Goal: Task Accomplishment & Management: Use online tool/utility

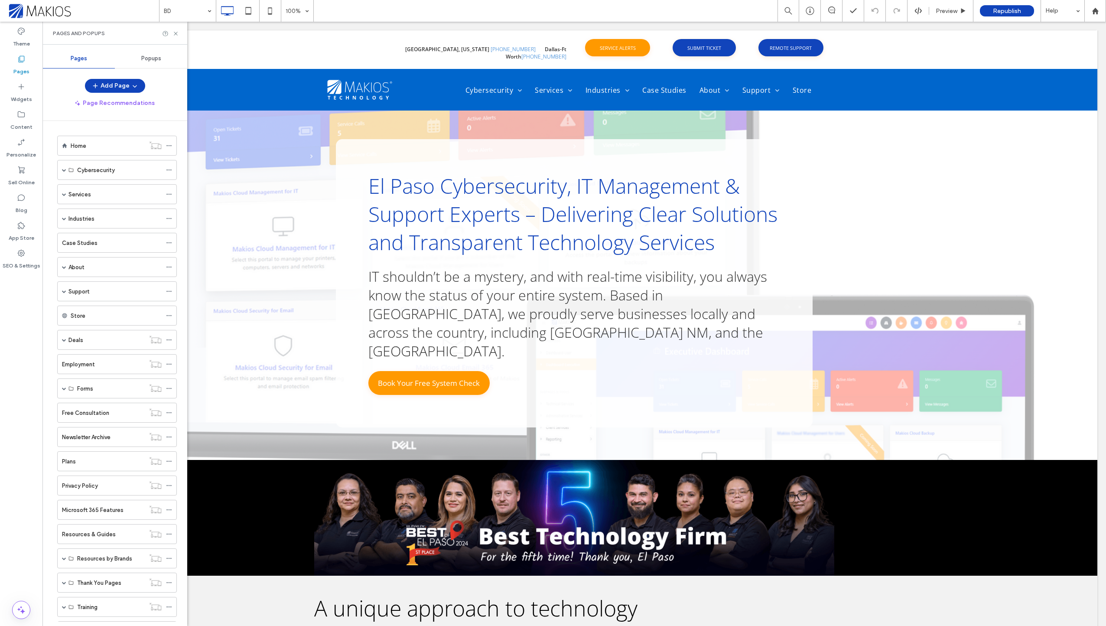
scroll to position [745, 0]
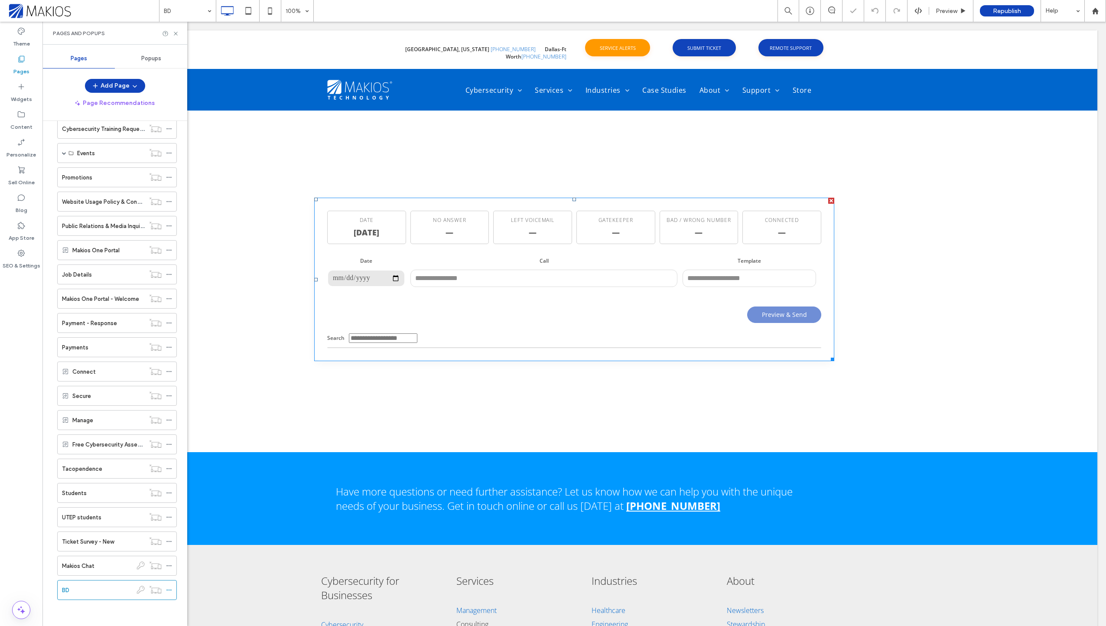
click at [314, 198] on span at bounding box center [314, 198] width 0 height 0
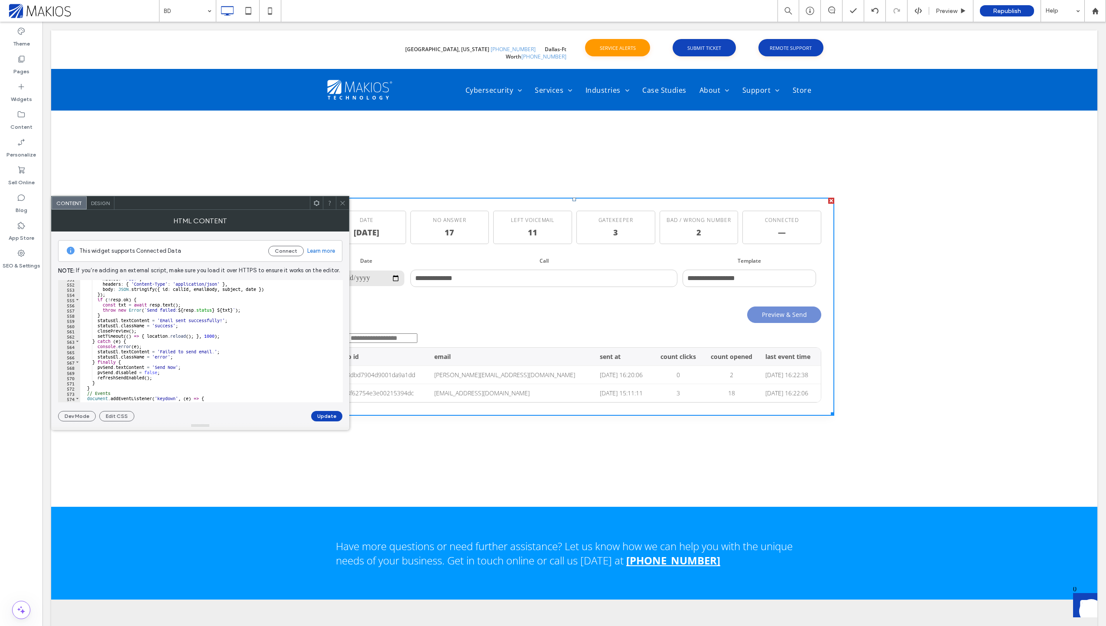
scroll to position [2838, 0]
type textarea "**********"
click at [225, 362] on div "pvSend . disabled = true ; pvSend . textContent = 'Sending…' ; statusEl . textC…" at bounding box center [338, 339] width 516 height 126
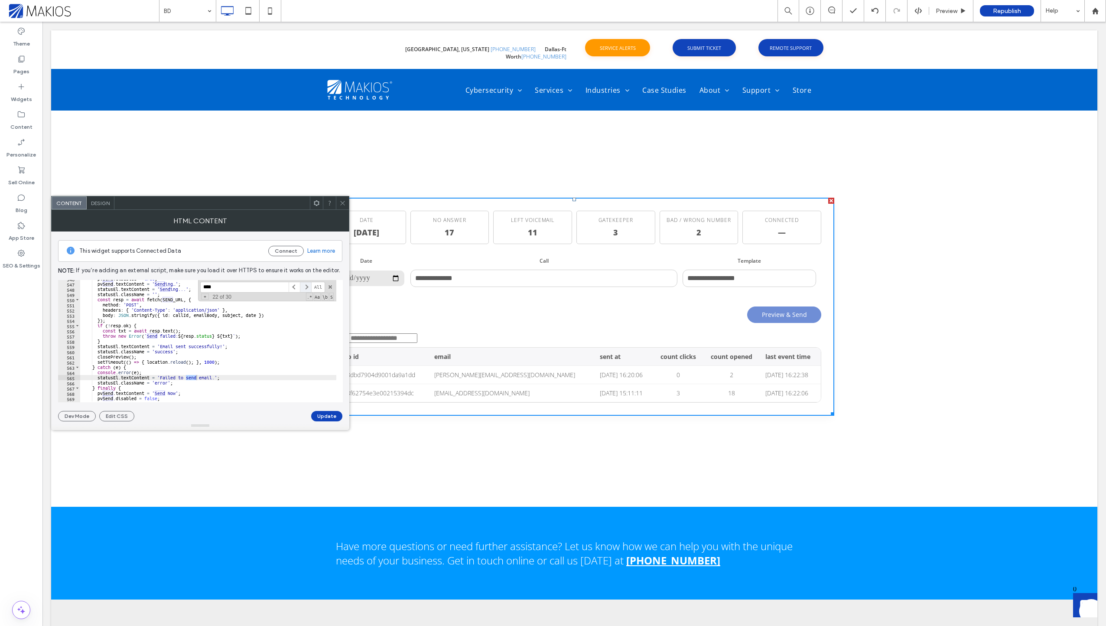
type input "****"
click at [305, 288] on span at bounding box center [305, 287] width 11 height 11
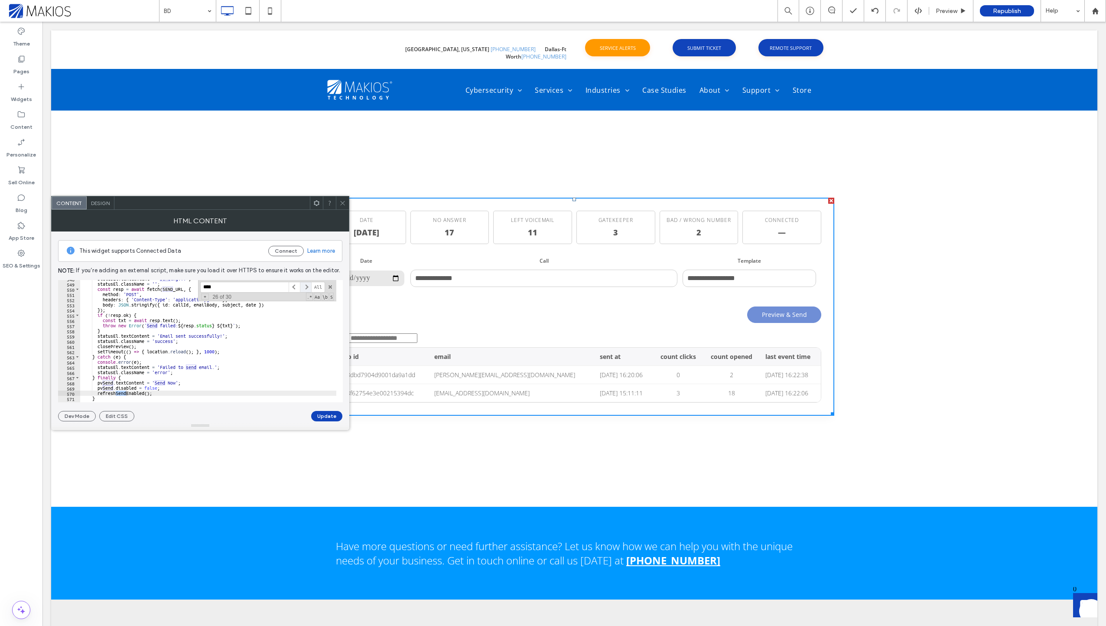
click at [305, 288] on span at bounding box center [305, 287] width 11 height 11
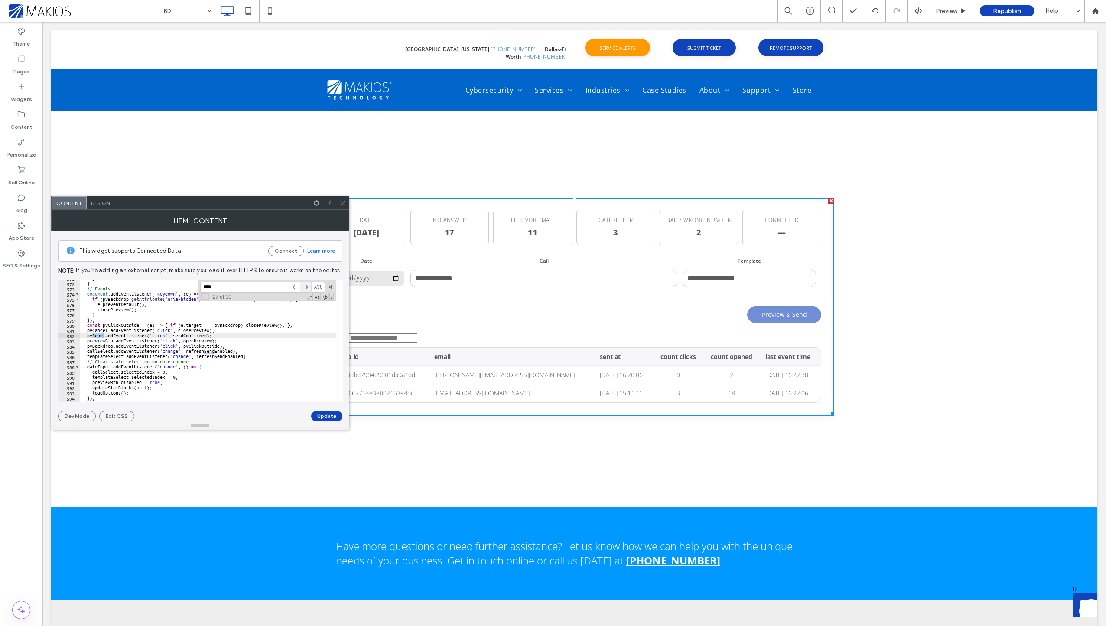
scroll to position [2969, 0]
click at [305, 288] on span at bounding box center [305, 287] width 11 height 11
click at [305, 287] on span at bounding box center [305, 287] width 11 height 11
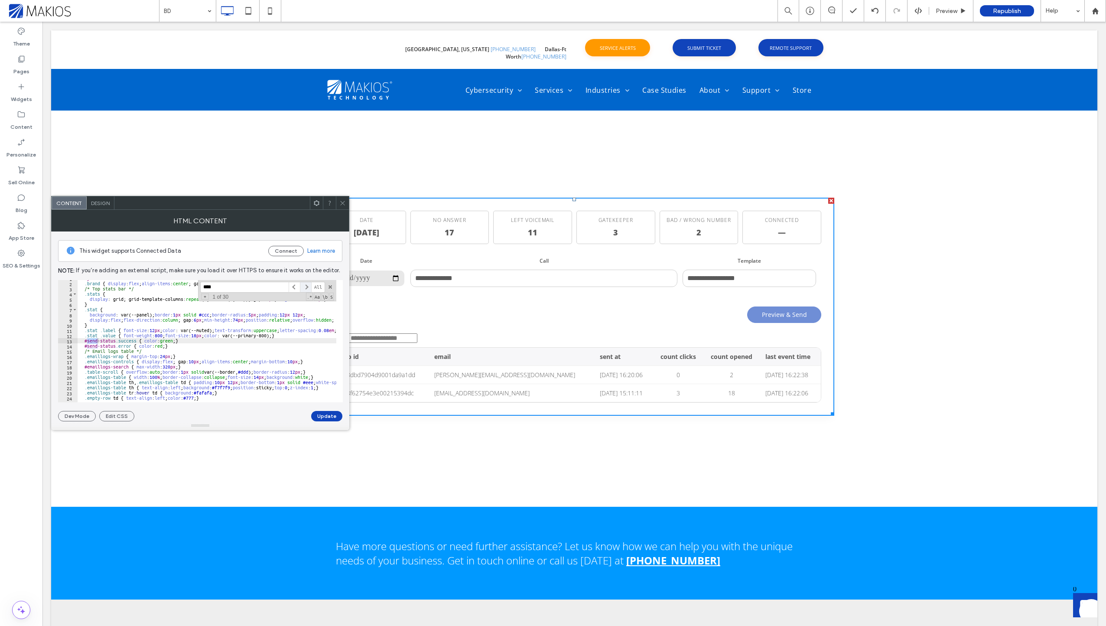
click at [305, 287] on span at bounding box center [305, 287] width 11 height 11
click at [306, 287] on span at bounding box center [305, 287] width 11 height 11
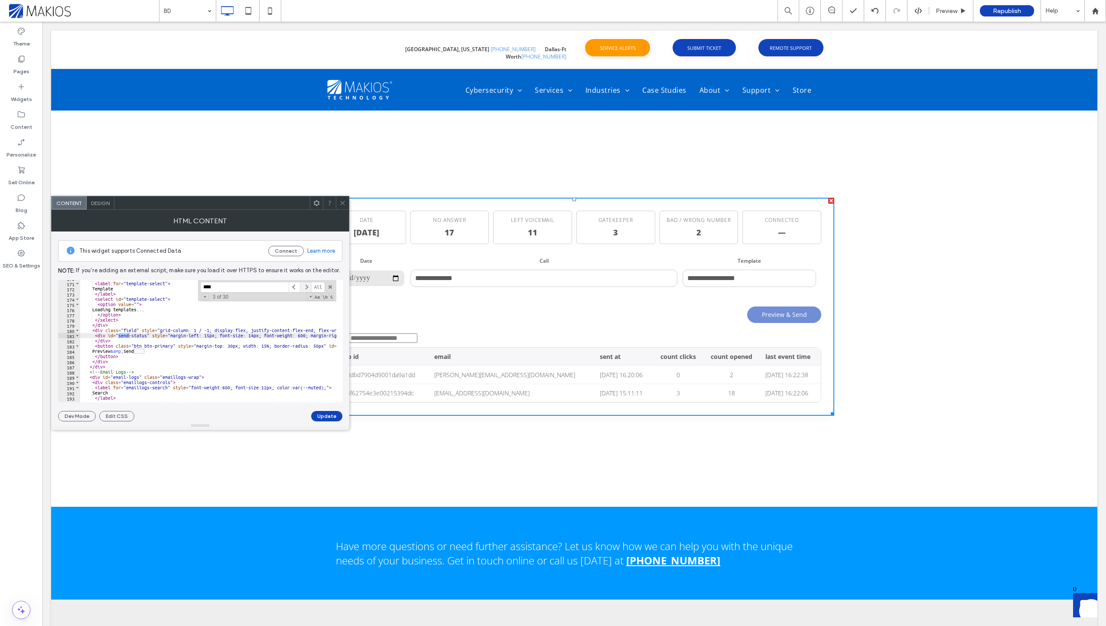
click at [306, 287] on span at bounding box center [305, 287] width 11 height 11
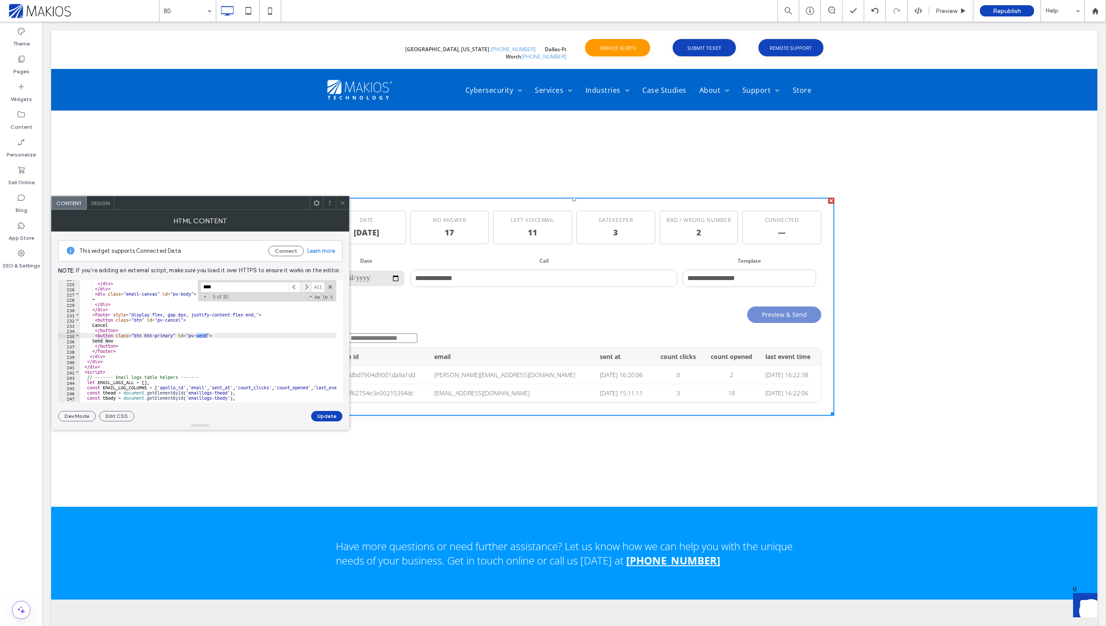
scroll to position [1164, 0]
click at [306, 287] on span at bounding box center [305, 287] width 11 height 11
click at [297, 284] on span at bounding box center [294, 287] width 11 height 11
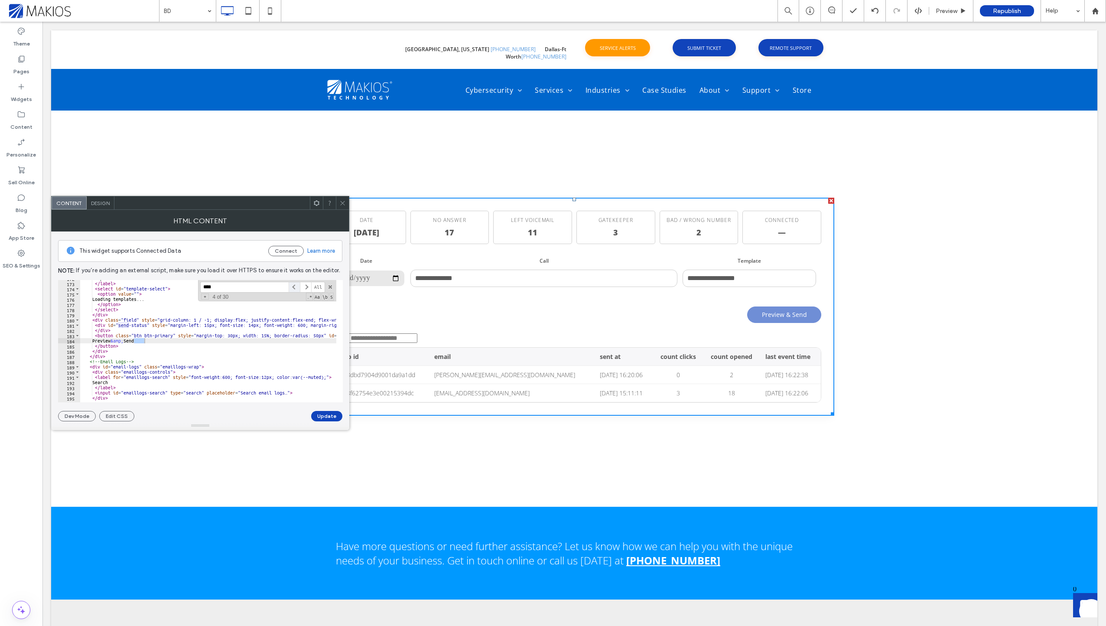
scroll to position [894, 0]
click at [307, 285] on span at bounding box center [305, 287] width 11 height 11
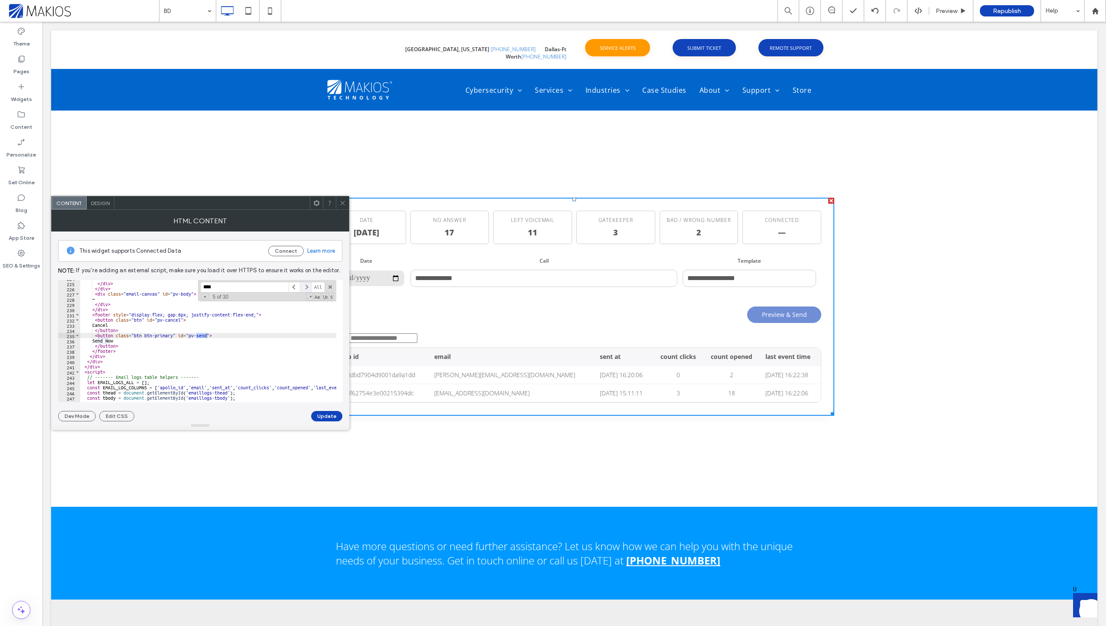
click at [307, 285] on span at bounding box center [305, 287] width 11 height 11
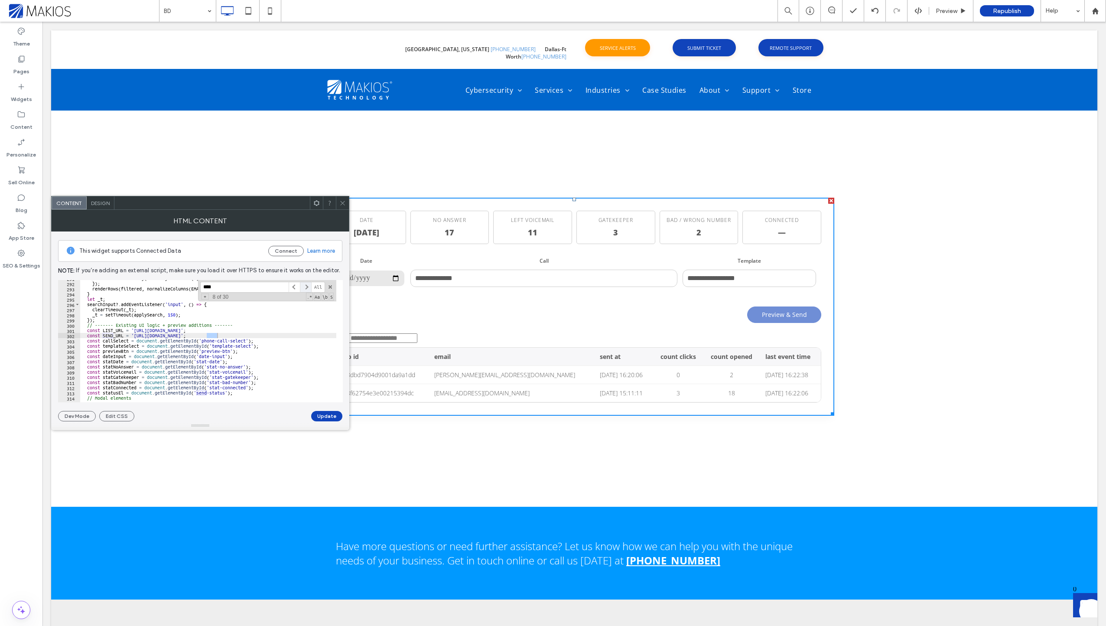
click at [307, 285] on span at bounding box center [305, 287] width 11 height 11
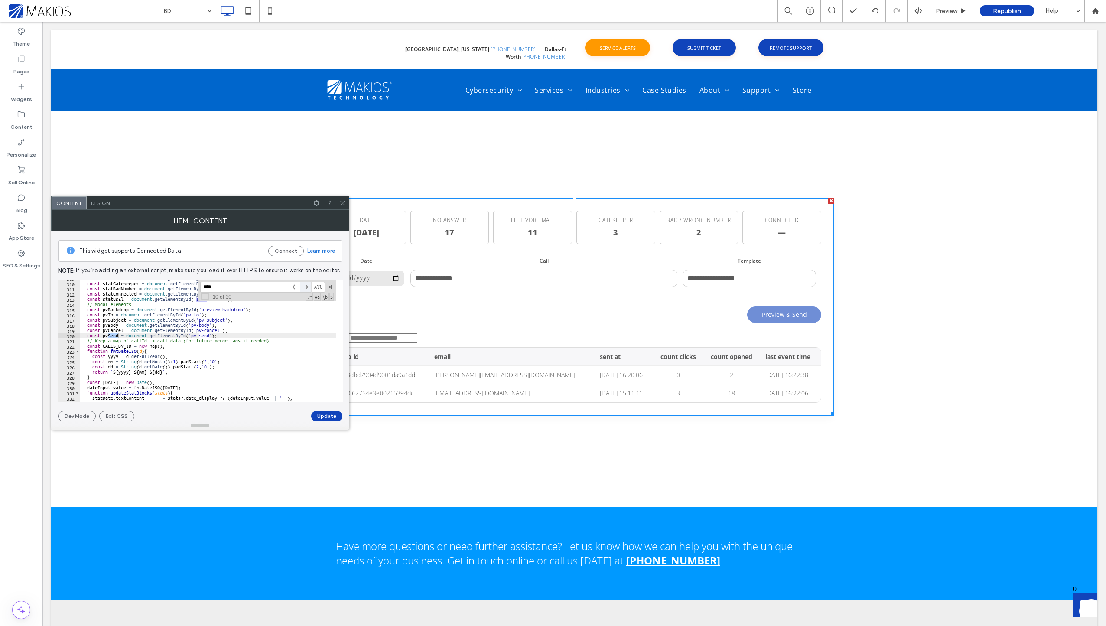
click at [307, 285] on span at bounding box center [305, 287] width 11 height 11
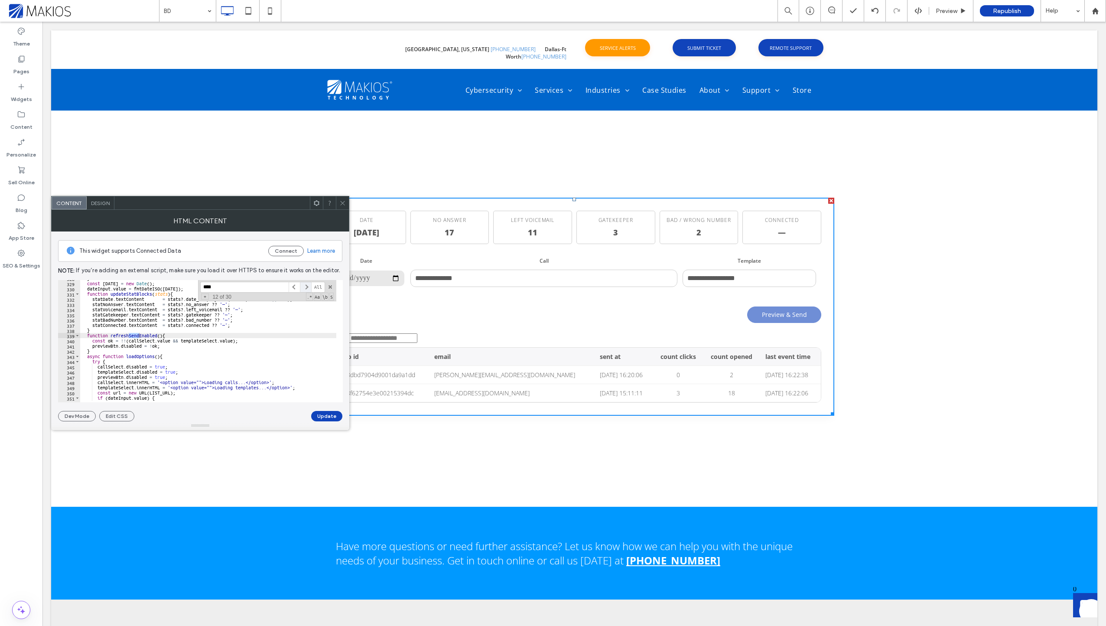
scroll to position [1705, 0]
click at [307, 285] on span at bounding box center [305, 287] width 11 height 11
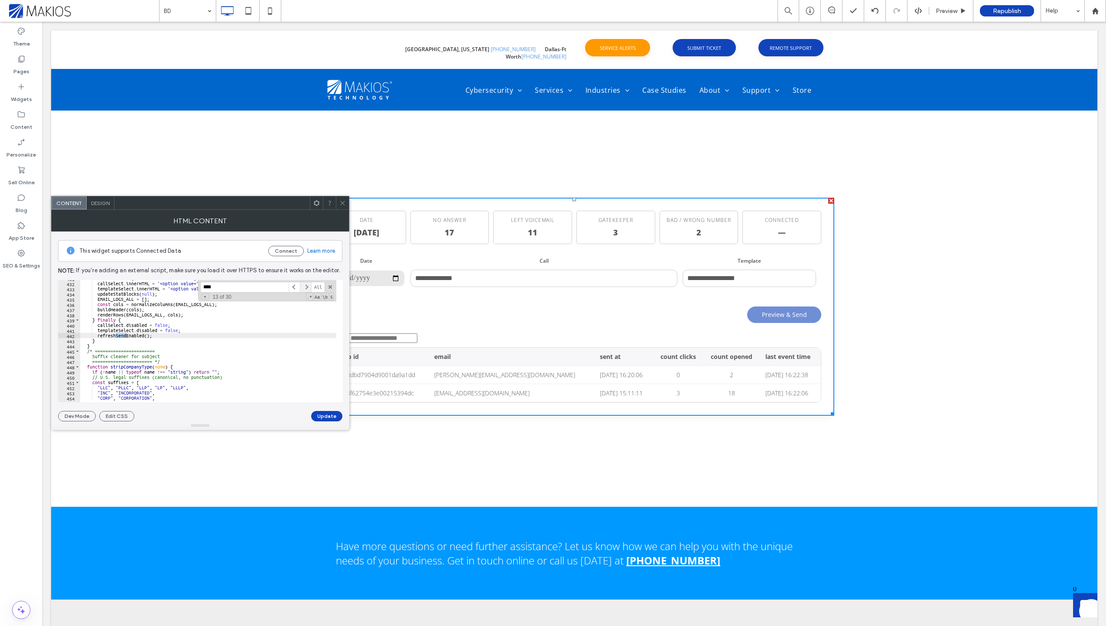
click at [307, 285] on span at bounding box center [305, 287] width 11 height 11
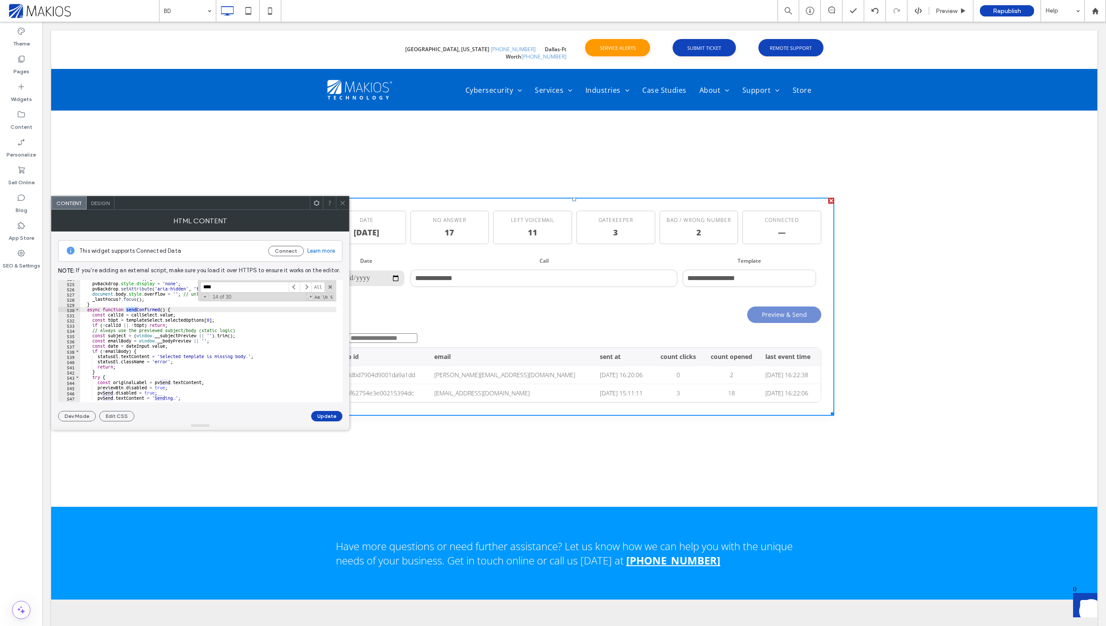
scroll to position [2724, 0]
type textarea "**********"
drag, startPoint x: 224, startPoint y: 341, endPoint x: 136, endPoint y: 340, distance: 88.0
click at [136, 340] on div "function closePreview ( ) { pvBackdrop . style . display = 'none' ; pvBackdrop …" at bounding box center [338, 339] width 516 height 126
click at [224, 342] on div "function closePreview ( ) { pvBackdrop . style . display = 'none' ; pvBackdrop …" at bounding box center [208, 341] width 256 height 122
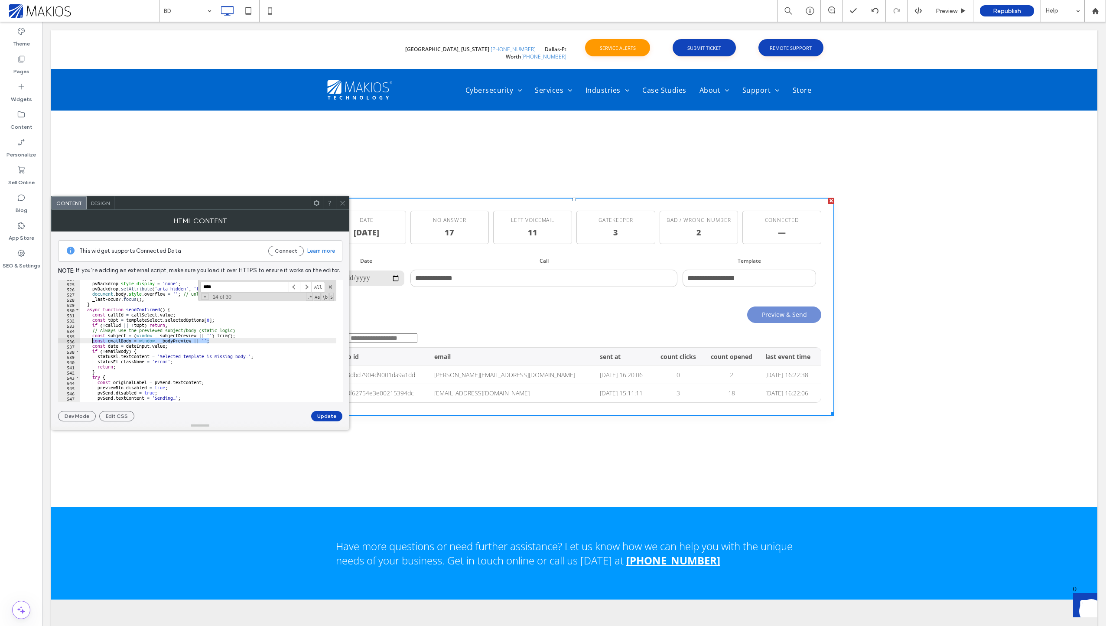
drag, startPoint x: 220, startPoint y: 341, endPoint x: 92, endPoint y: 341, distance: 127.8
click at [92, 341] on div "function closePreview ( ) { pvBackdrop . style . display = 'none' ; pvBackdrop …" at bounding box center [338, 339] width 516 height 126
paste textarea "Cursor at row 536"
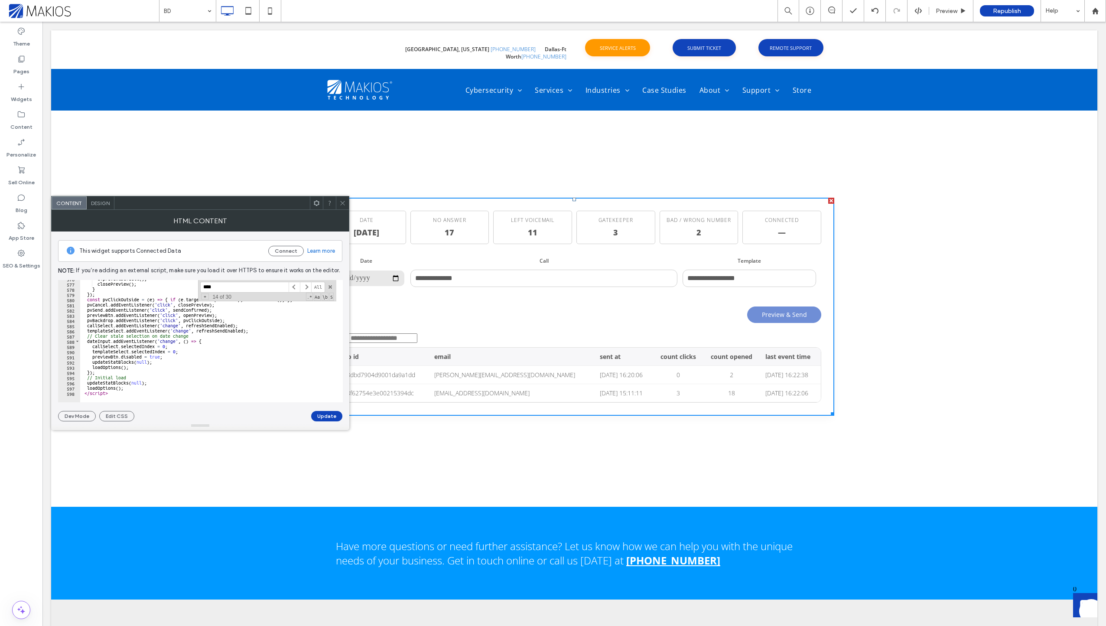
click at [243, 333] on div "e . preventDefault ( ) ; closePreview ( ) ; } }) ; const pvClickOutside = ( e )…" at bounding box center [338, 339] width 516 height 126
type textarea "**********"
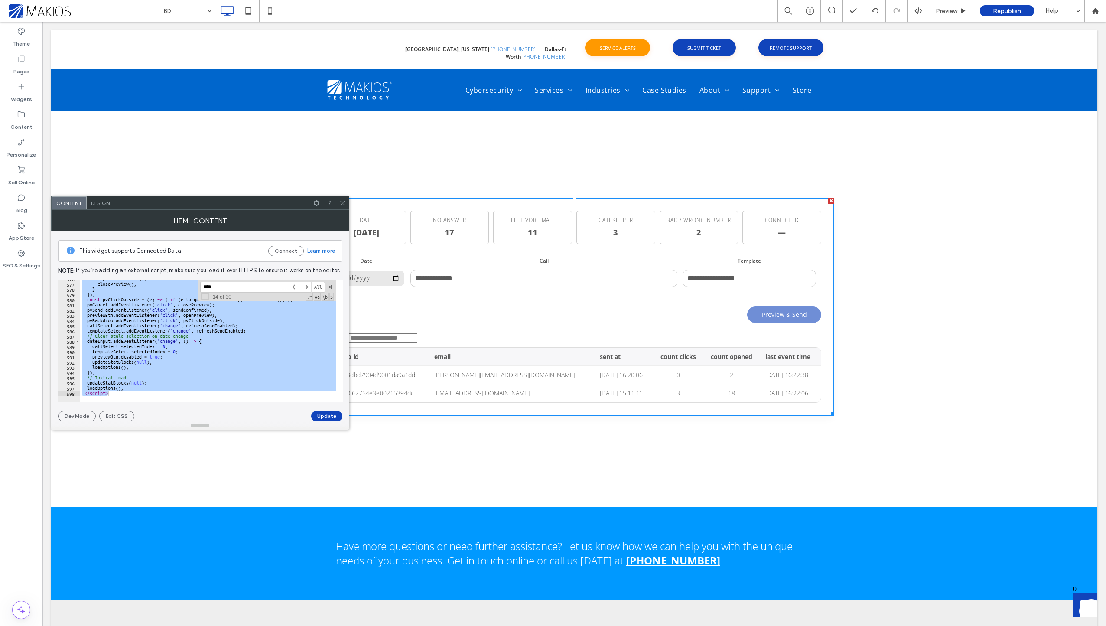
click at [328, 413] on button "Update" at bounding box center [326, 416] width 31 height 10
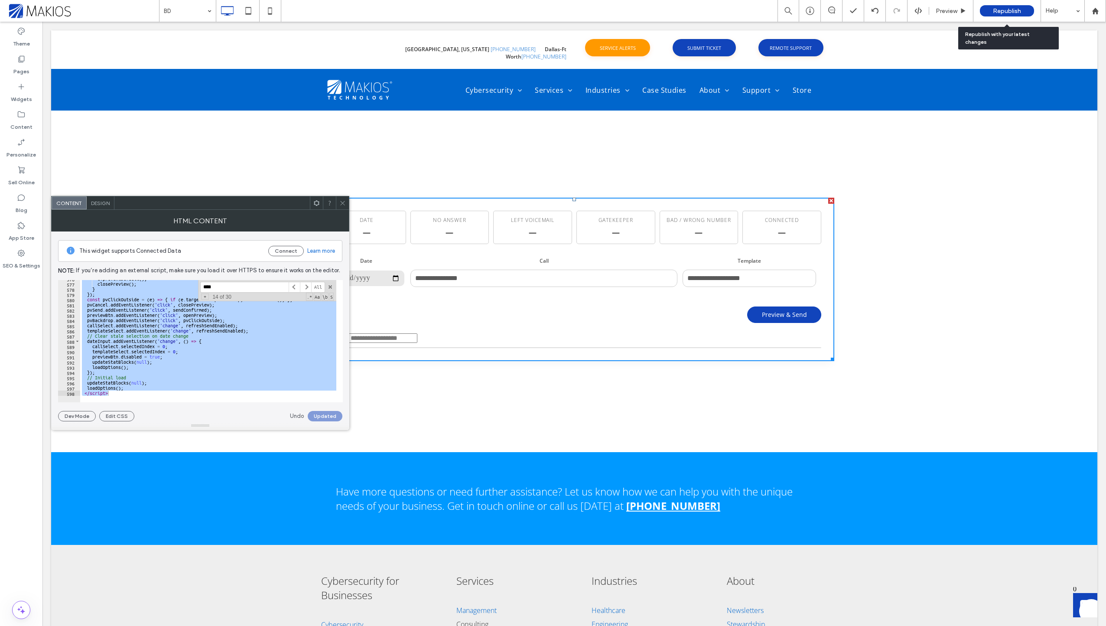
click at [1020, 10] on span "Republish" at bounding box center [1007, 10] width 28 height 7
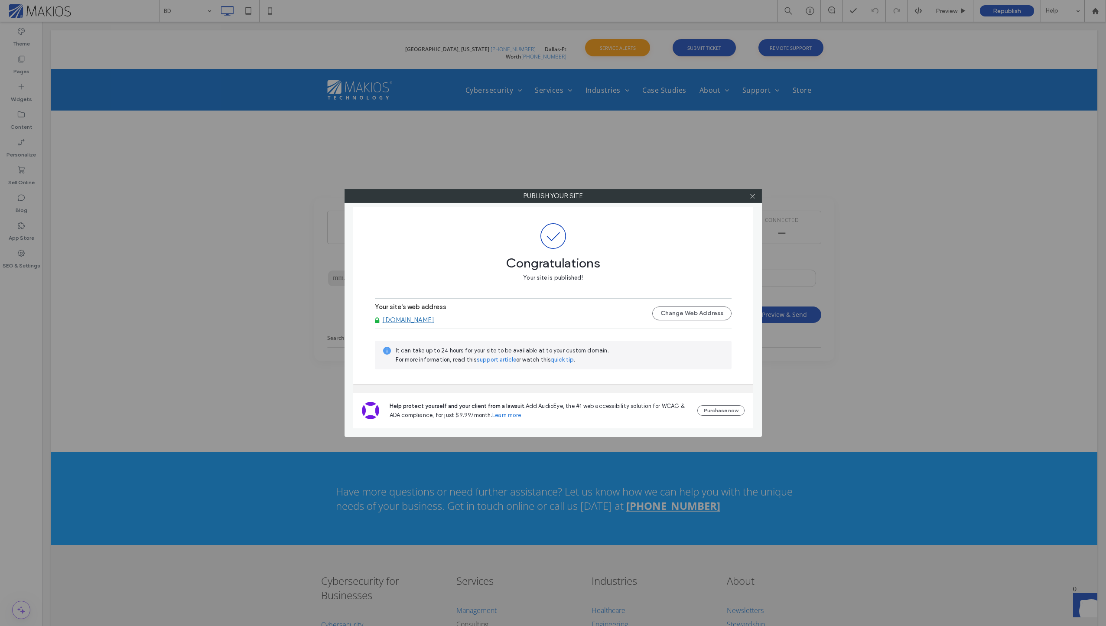
click at [986, 154] on div "Publish your site Congratulations Your site is published! Your site's web addre…" at bounding box center [553, 313] width 1106 height 626
click at [889, 157] on div "Publish your site Congratulations Your site is published! Your site's web addre…" at bounding box center [553, 313] width 1106 height 626
click at [752, 197] on icon at bounding box center [752, 196] width 6 height 6
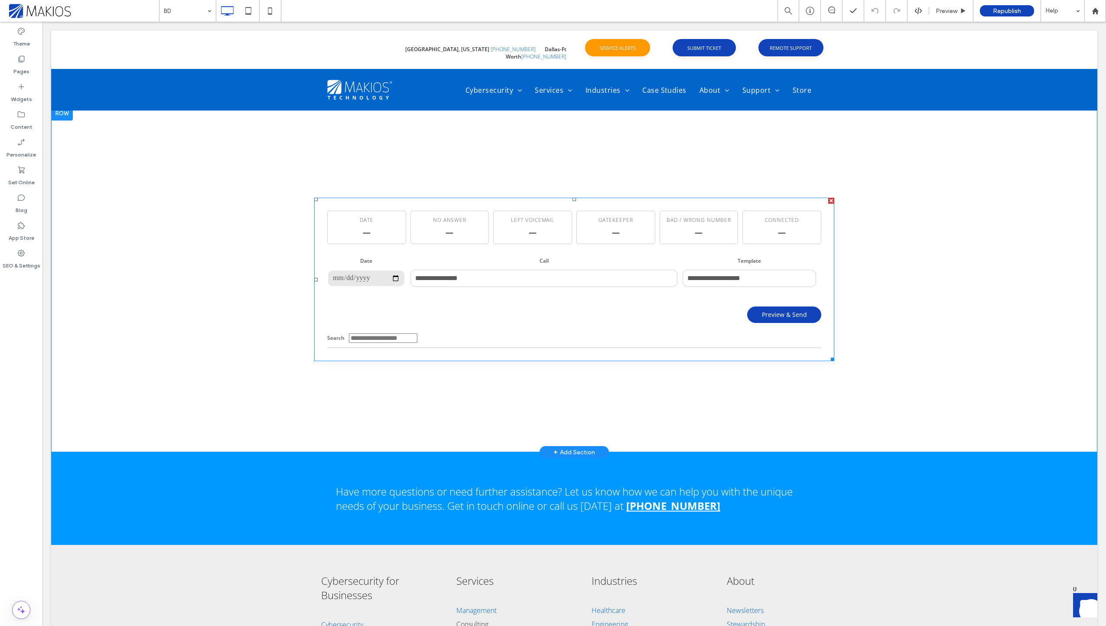
click at [494, 274] on span at bounding box center [574, 280] width 520 height 164
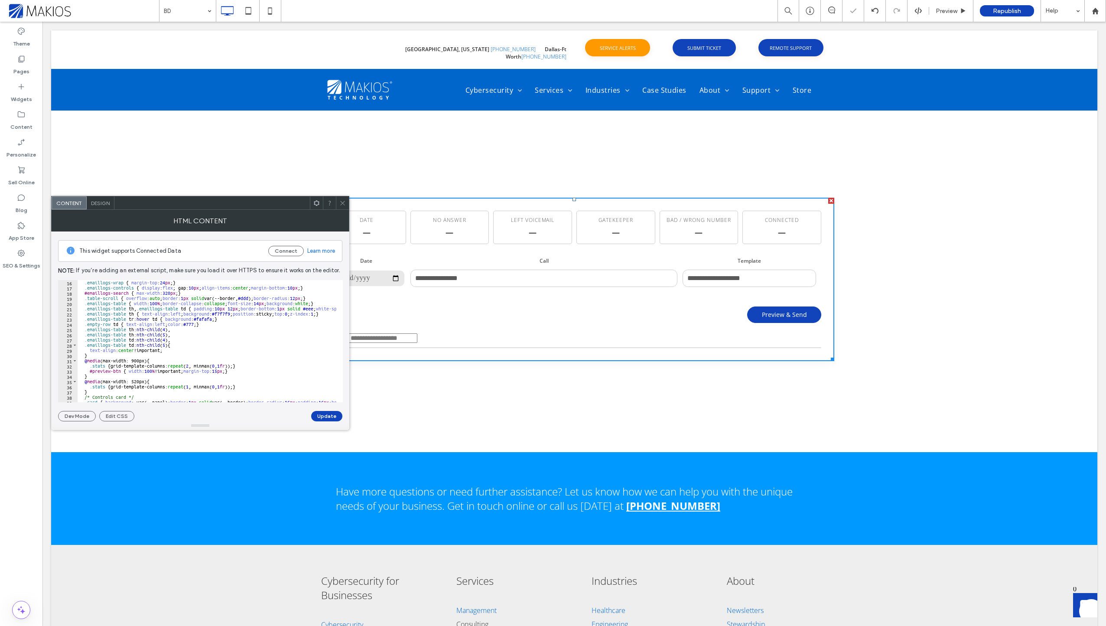
scroll to position [182, 0]
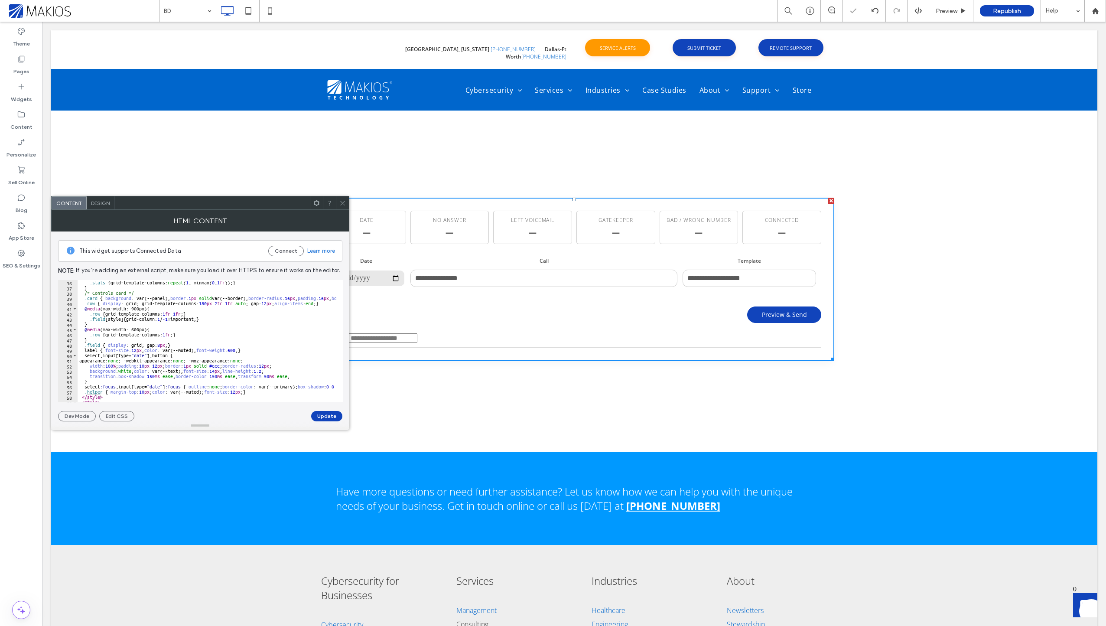
click at [173, 357] on div ".stats { grid-template-columns: repeat ( 1 , minmax( 0 , 1 fr )); } } /* Contro…" at bounding box center [336, 343] width 516 height 126
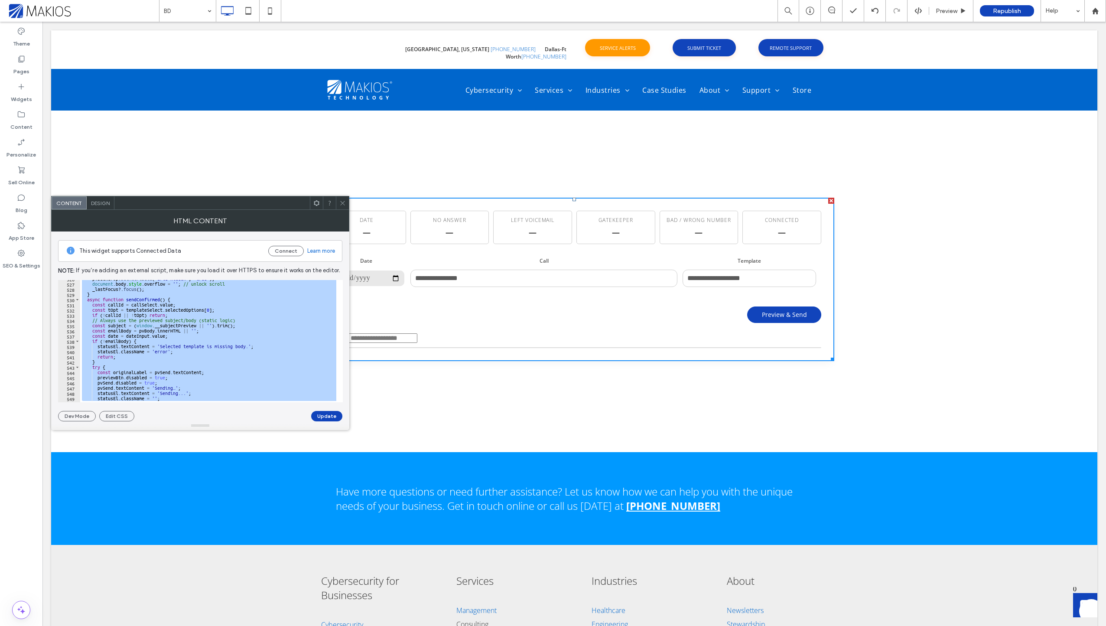
scroll to position [2604, 0]
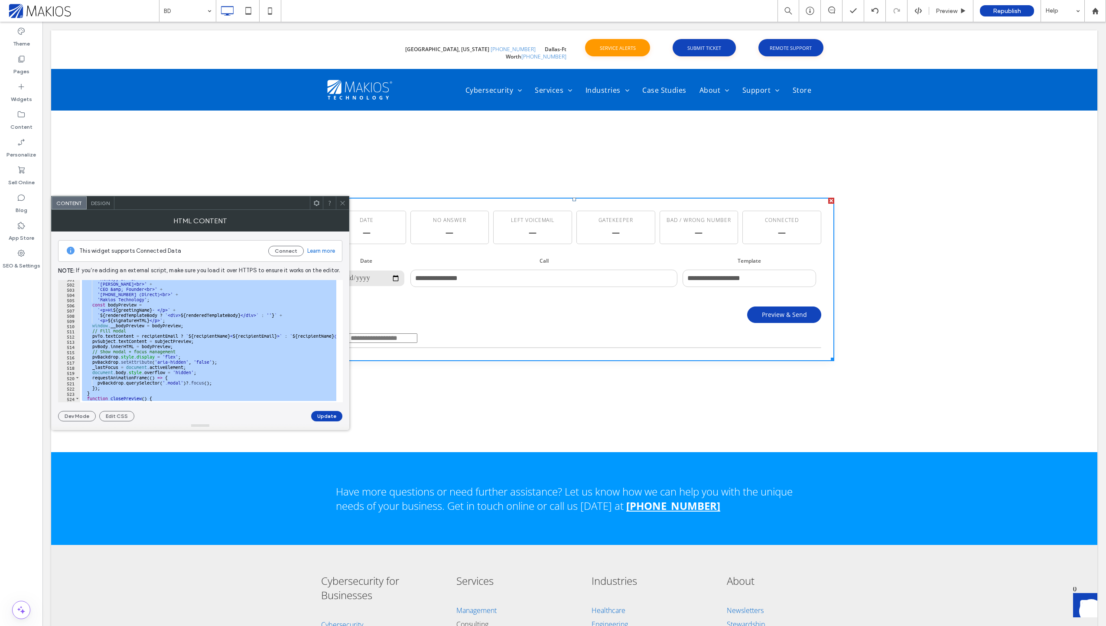
click at [267, 336] on div "'Kindly,<br><br>' + '[PERSON_NAME]<br>' + 'CEO &amp; Founder<br>' + '[PHONE_NUM…" at bounding box center [208, 341] width 256 height 122
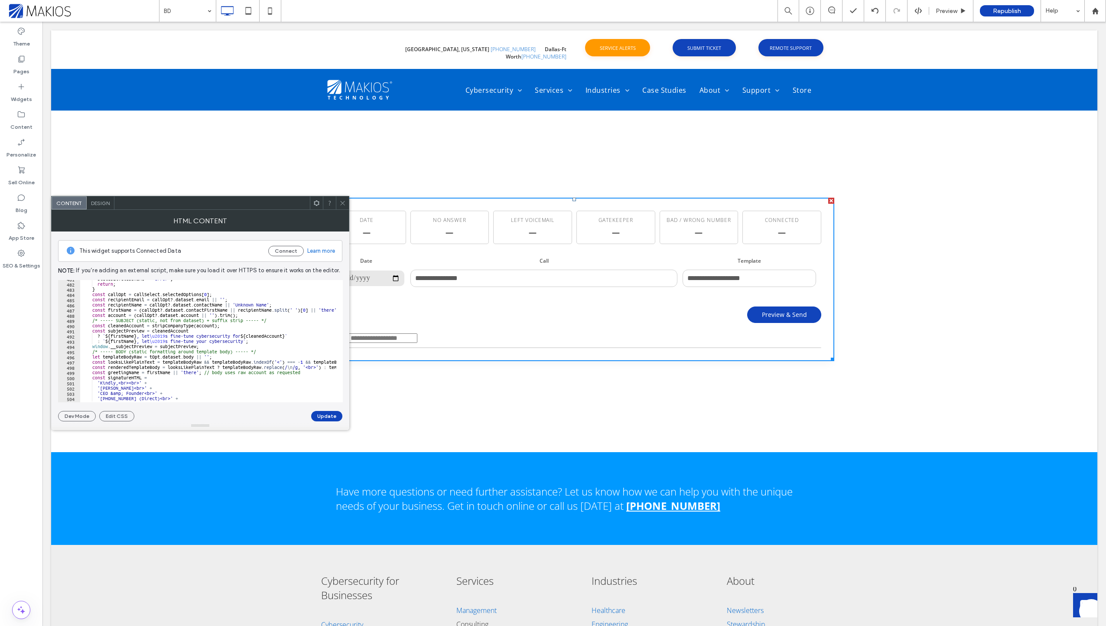
scroll to position [2786, 0]
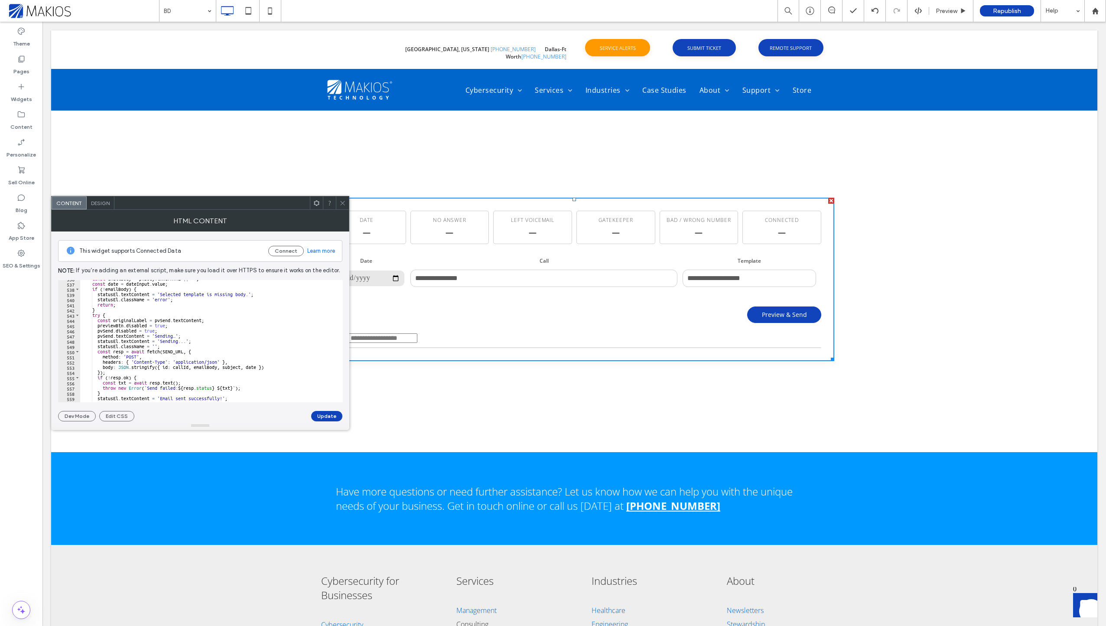
click at [251, 331] on div "const emailBody = pvBody . innerHTML || '' ; const date = dateInput . value ; i…" at bounding box center [338, 339] width 516 height 126
type textarea "**********"
click at [230, 286] on input "****" at bounding box center [244, 287] width 88 height 11
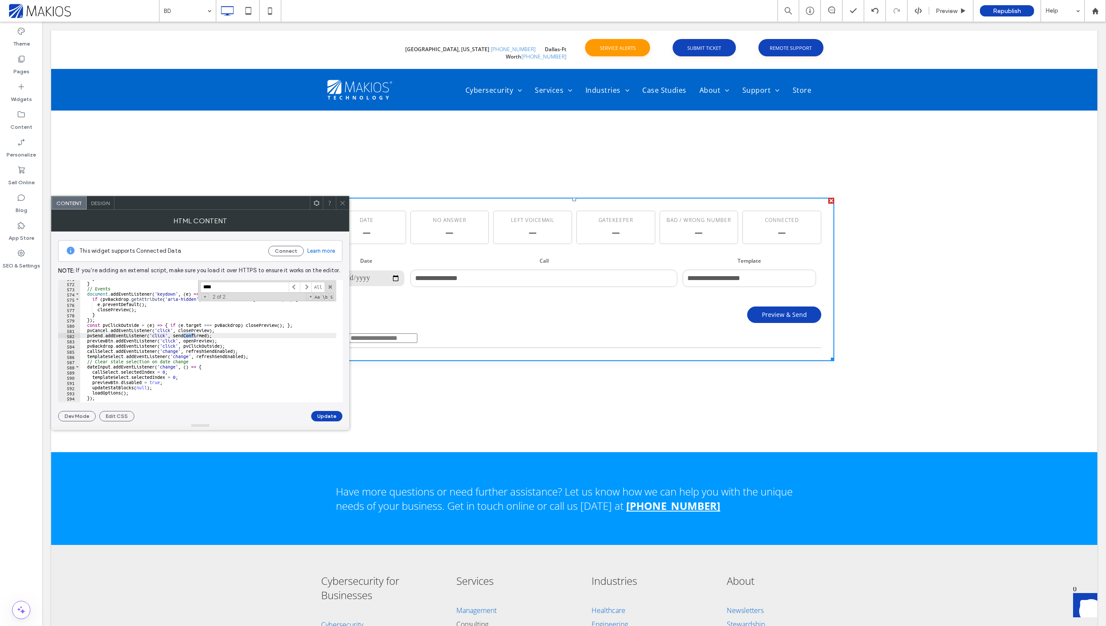
scroll to position [2969, 0]
drag, startPoint x: 257, startPoint y: 287, endPoint x: 191, endPoint y: 285, distance: 66.8
click at [191, 285] on div "} } // Events document . addEventListener ( 'keydown' , ( e ) => { if ( pvBackd…" at bounding box center [208, 341] width 256 height 122
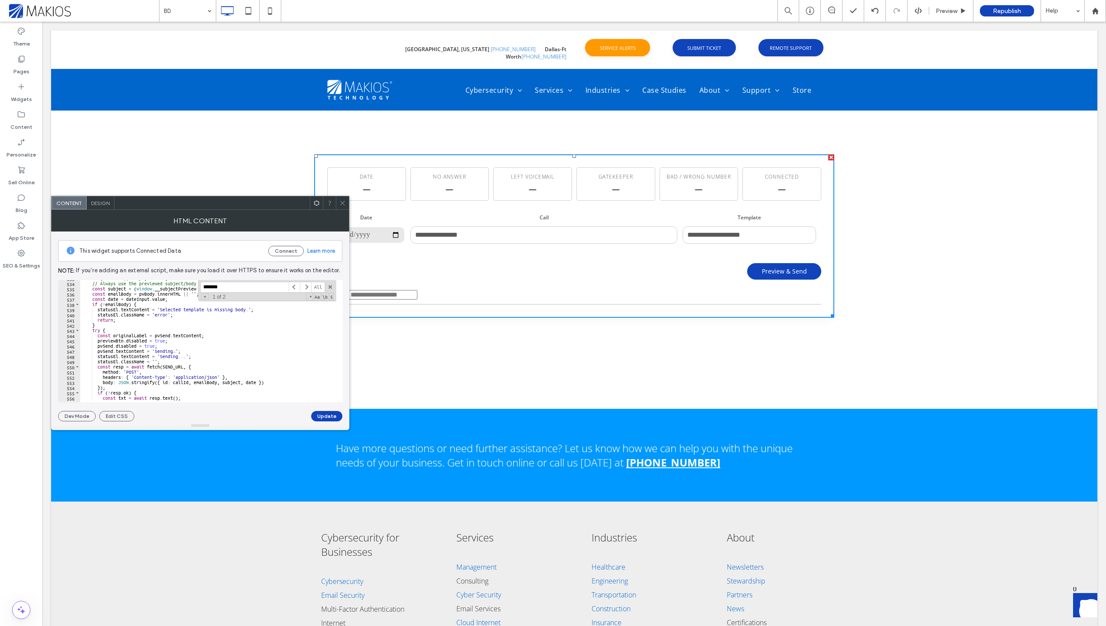
scroll to position [2745, 0]
type input "*******"
click at [177, 343] on div "_lastFocus ?. focus ( ) ; } async function sendConfirmed ( ) { const callId = c…" at bounding box center [338, 339] width 516 height 126
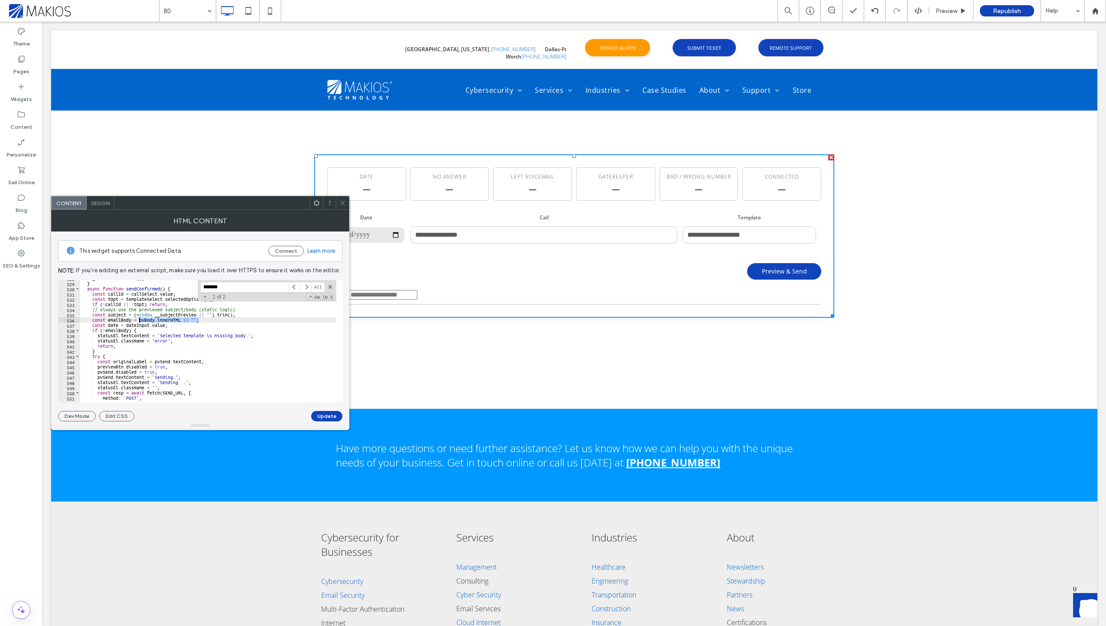
drag, startPoint x: 201, startPoint y: 318, endPoint x: 139, endPoint y: 318, distance: 62.8
click at [139, 318] on div "_lastFocus ?. focus ( ) ; } async function sendConfirmed ( ) { const callId = c…" at bounding box center [338, 339] width 516 height 126
paste textarea "*"
click at [204, 358] on div "_lastFocus ?. focus ( ) ; } async function sendConfirmed ( ) { const callId = c…" at bounding box center [338, 339] width 516 height 126
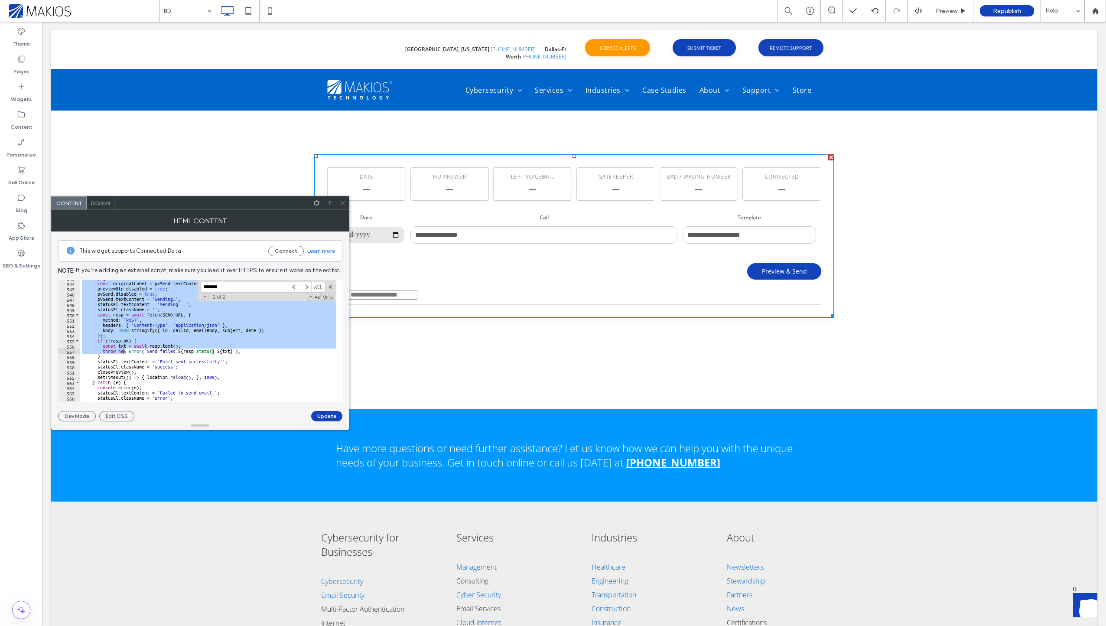
scroll to position [2901, 0]
drag, startPoint x: 85, startPoint y: 288, endPoint x: 120, endPoint y: 351, distance: 71.9
click at [120, 351] on div "} statusEl . textContent = 'Email sent successfully!' ; statusEl . className = …" at bounding box center [338, 339] width 516 height 126
type textarea "* ***"
click at [324, 416] on button "Update" at bounding box center [326, 416] width 31 height 10
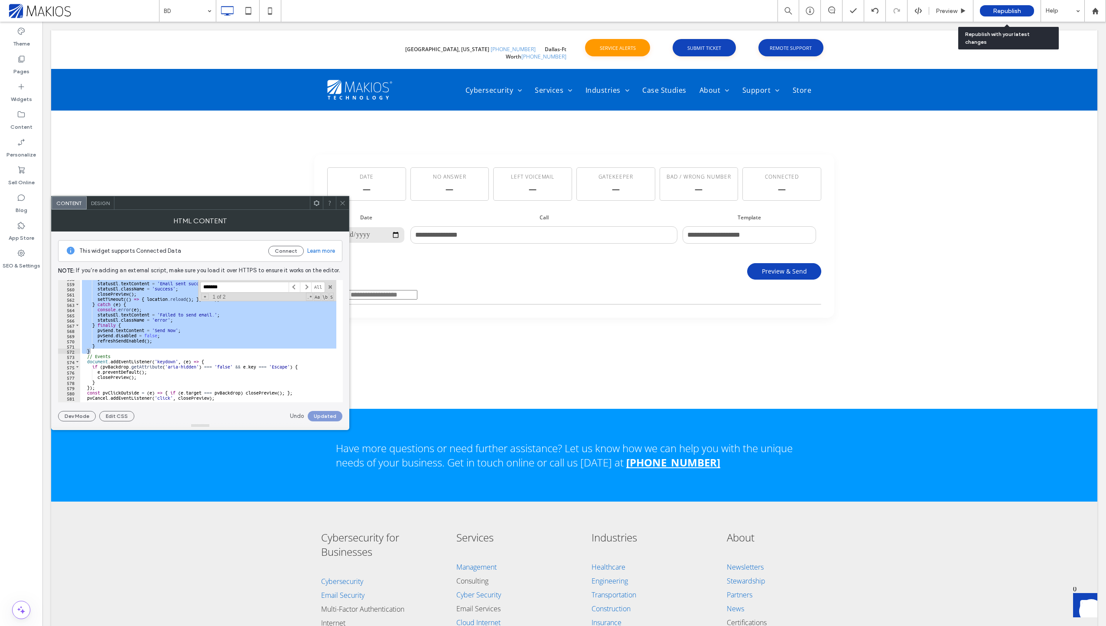
click at [1003, 9] on span "Republish" at bounding box center [1007, 10] width 28 height 7
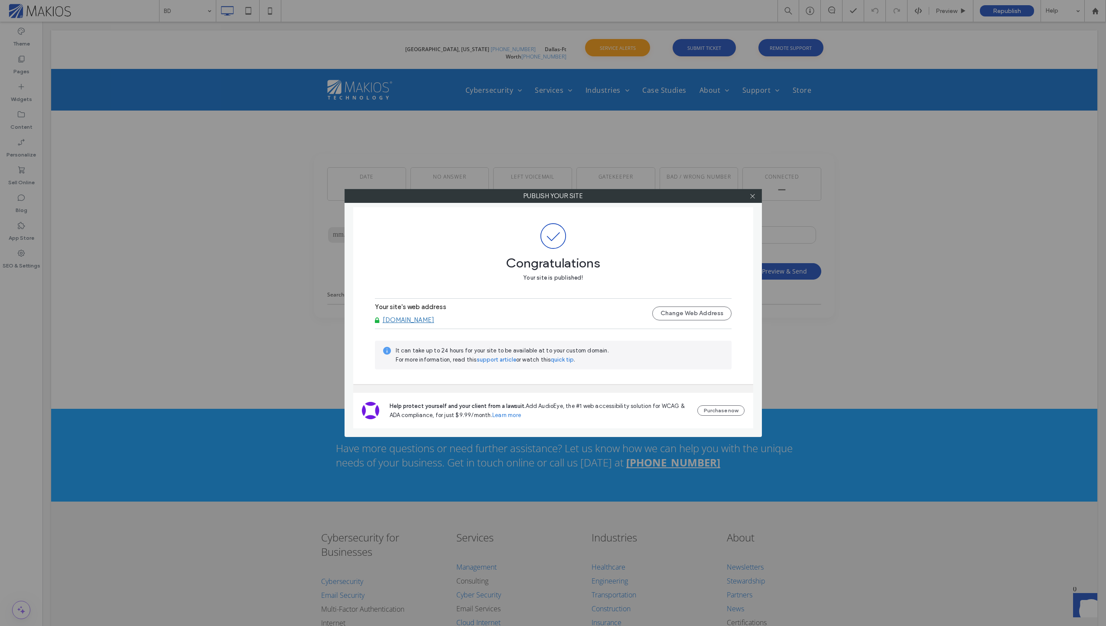
click at [919, 284] on div "Publish your site Congratulations Your site is published! Your site's web addre…" at bounding box center [553, 313] width 1106 height 626
click at [754, 193] on icon at bounding box center [752, 196] width 6 height 6
